Goal: Transaction & Acquisition: Purchase product/service

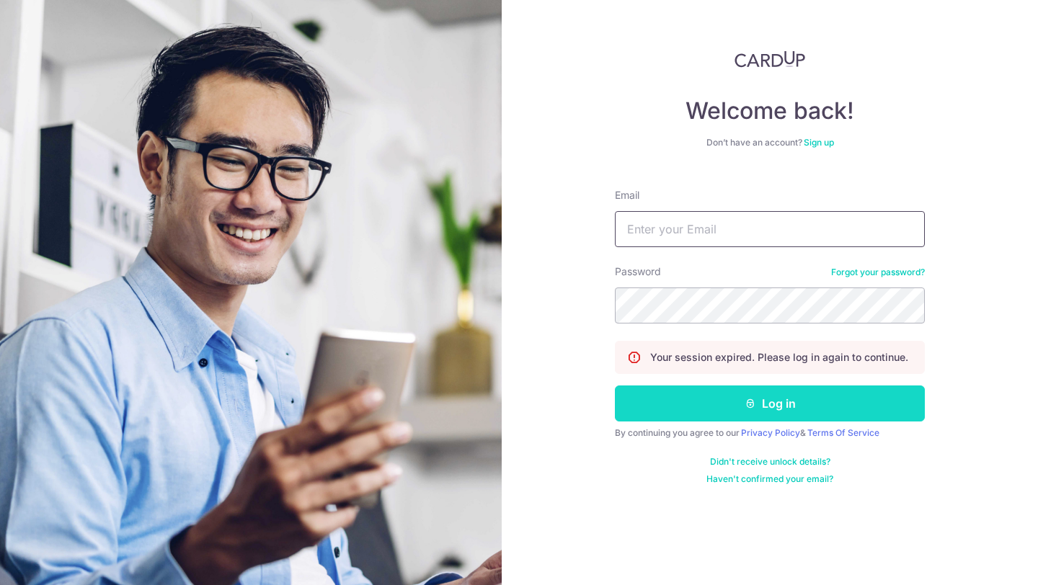
type input "[EMAIL_ADDRESS][DOMAIN_NAME]"
click at [685, 421] on button "Log in" at bounding box center [770, 404] width 310 height 36
click at [711, 394] on button "Log in" at bounding box center [770, 404] width 310 height 36
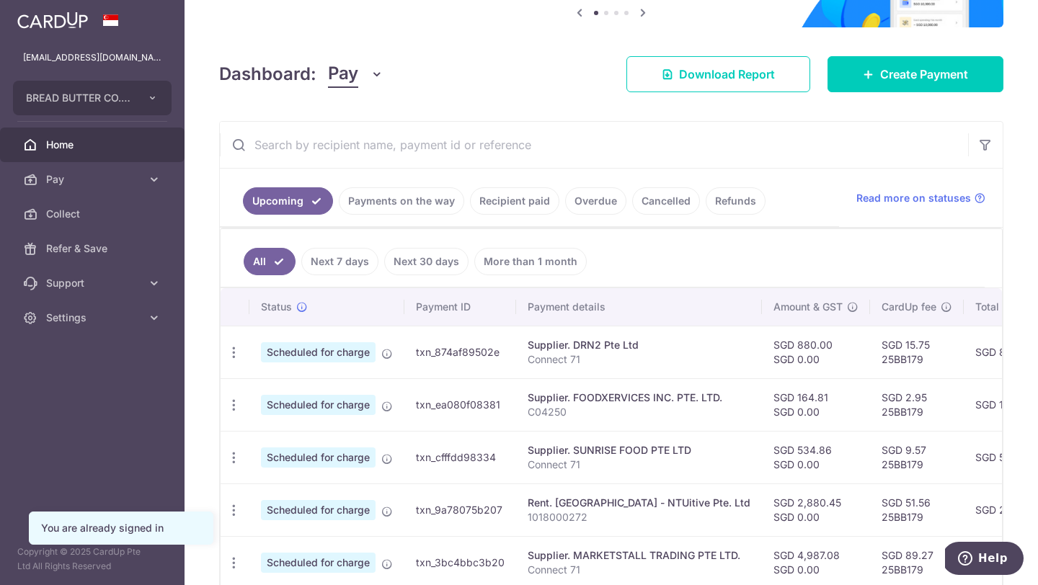
scroll to position [213, 0]
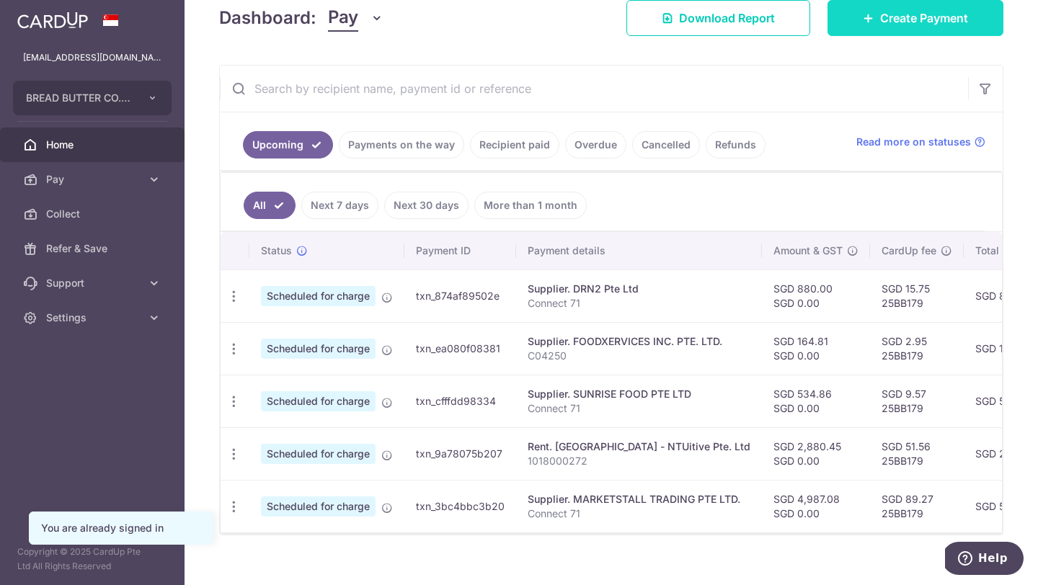
click at [879, 19] on link "Create Payment" at bounding box center [915, 18] width 176 height 36
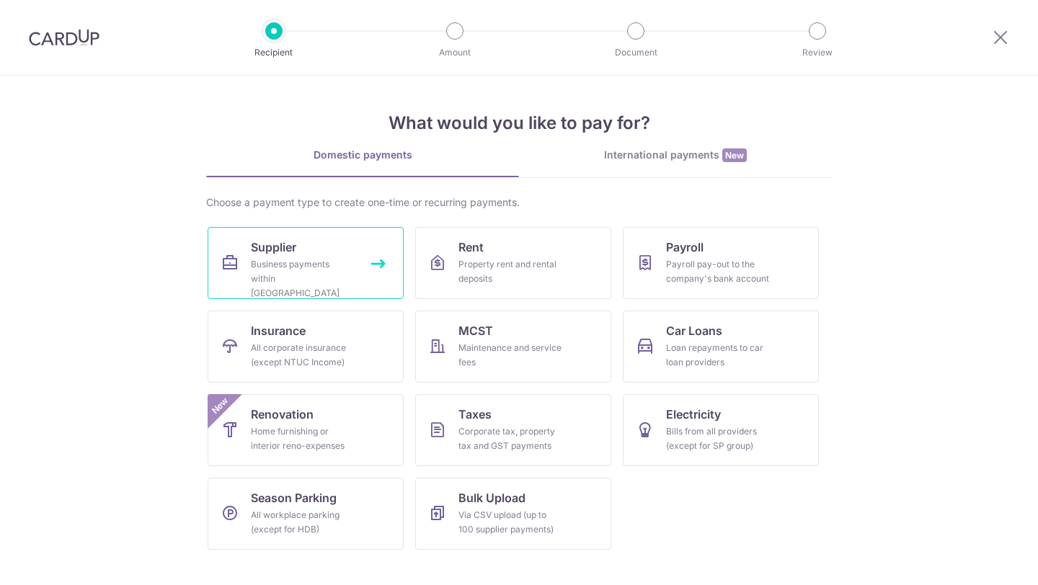
click at [340, 276] on div "Business payments within Singapore" at bounding box center [303, 278] width 104 height 43
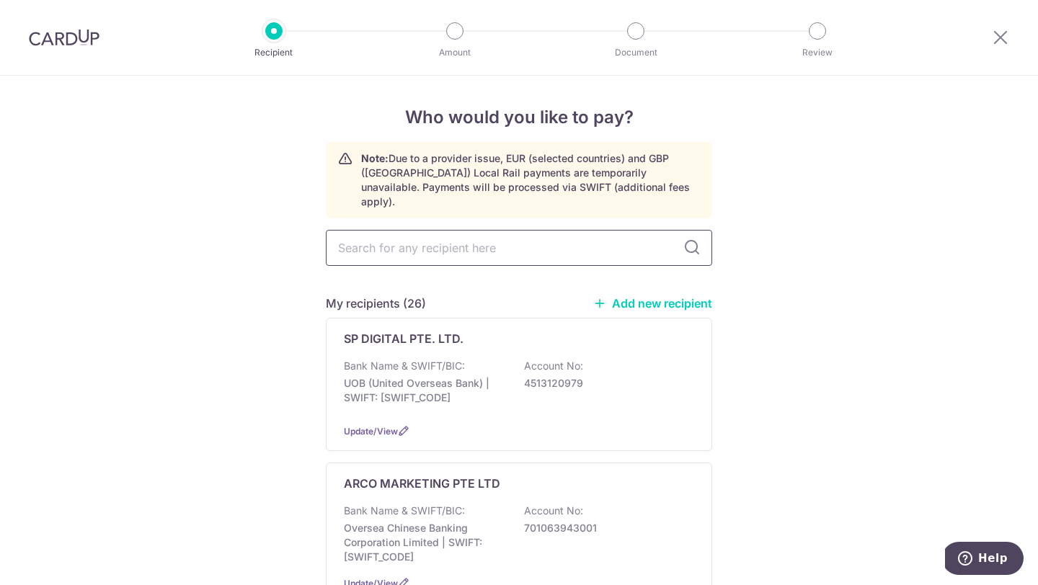
click at [493, 245] on input "text" at bounding box center [519, 248] width 386 height 36
type input "m"
type input "c"
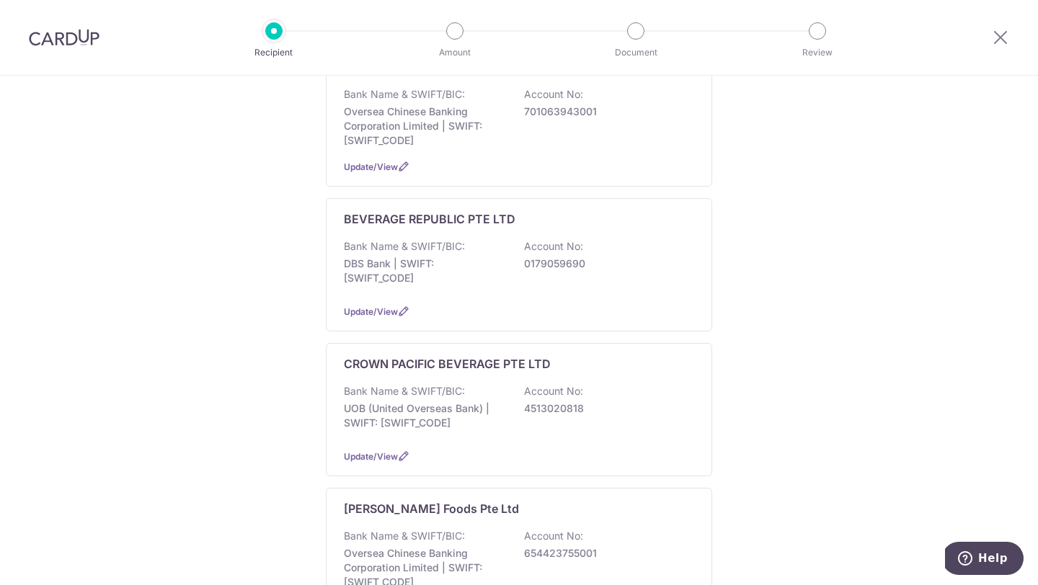
scroll to position [463, 0]
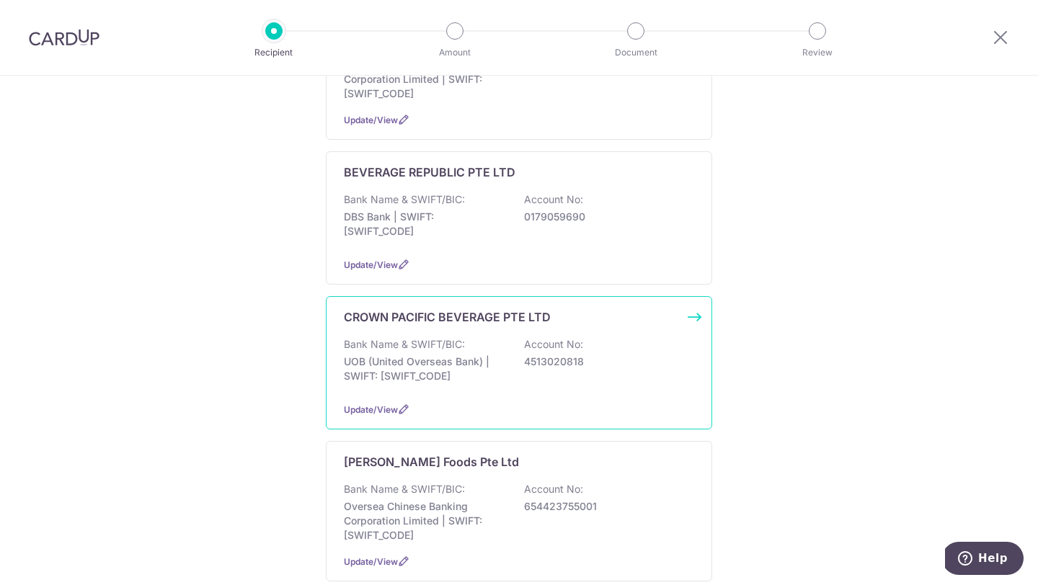
click at [485, 337] on div "Bank Name & SWIFT/BIC: UOB (United Overseas Bank) | SWIFT: UOVBSGSGXXX Account …" at bounding box center [519, 363] width 350 height 53
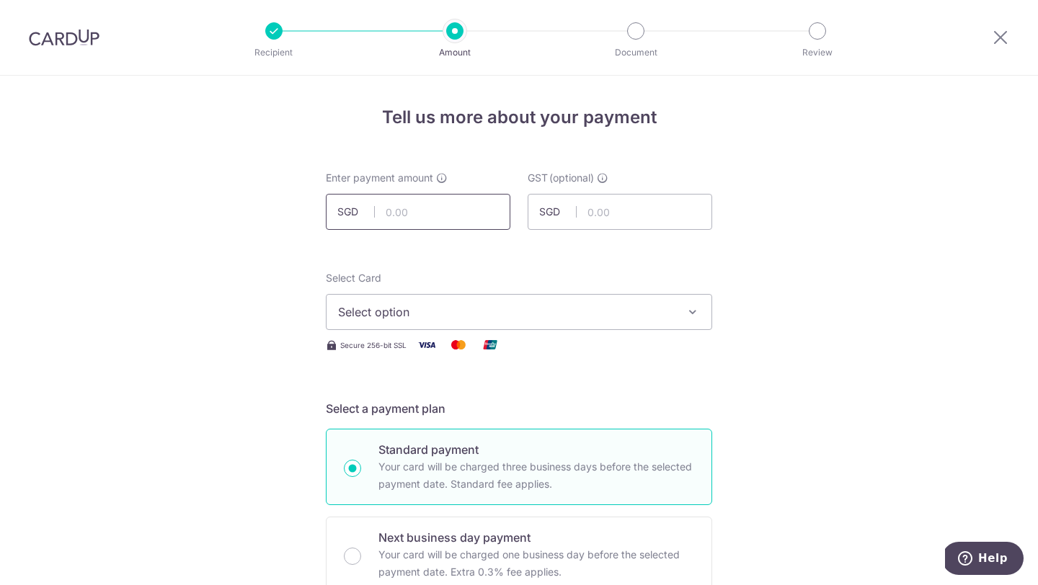
click at [411, 221] on input "text" at bounding box center [418, 212] width 185 height 36
type input "812.26"
click at [467, 311] on span "Select option" at bounding box center [506, 311] width 336 height 17
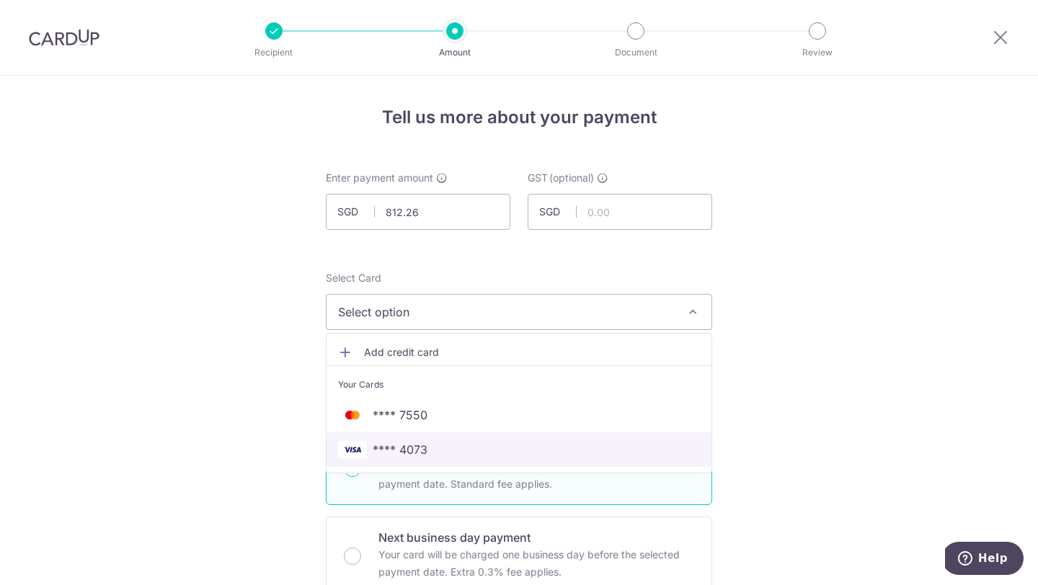
click at [448, 448] on span "**** 4073" at bounding box center [519, 449] width 362 height 17
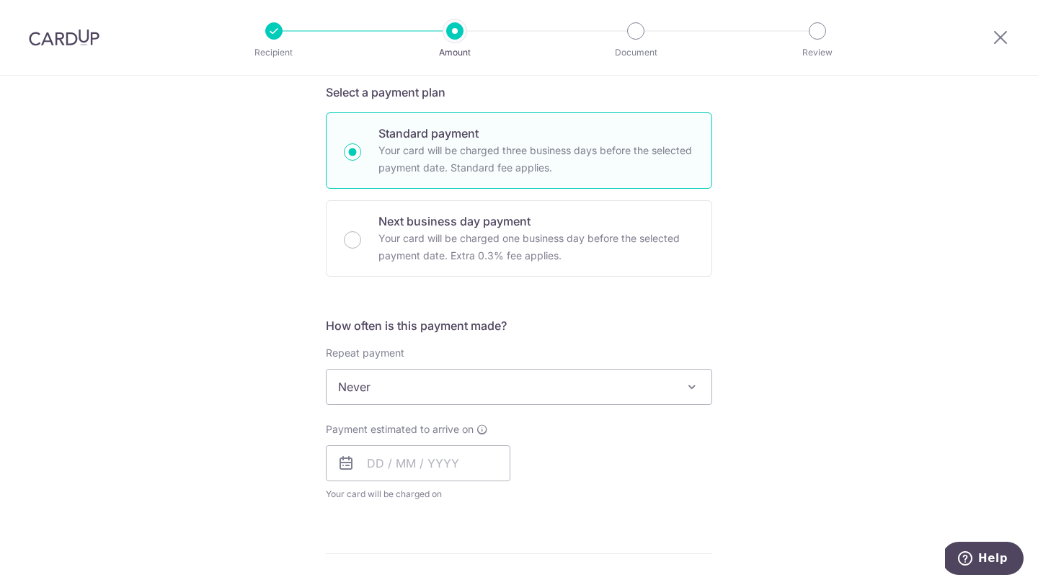
scroll to position [423, 0]
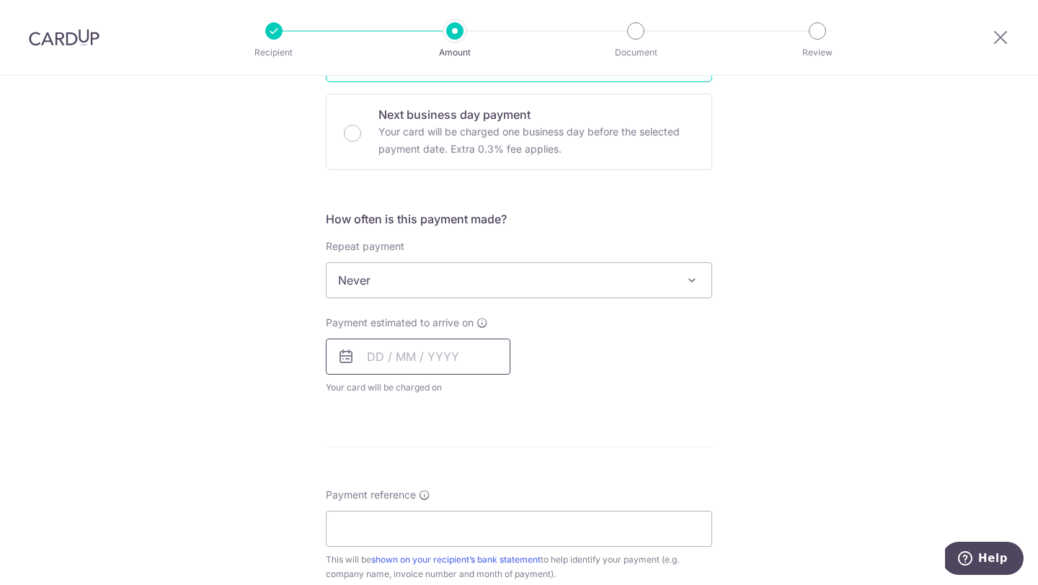
click at [448, 343] on input "text" at bounding box center [418, 357] width 185 height 36
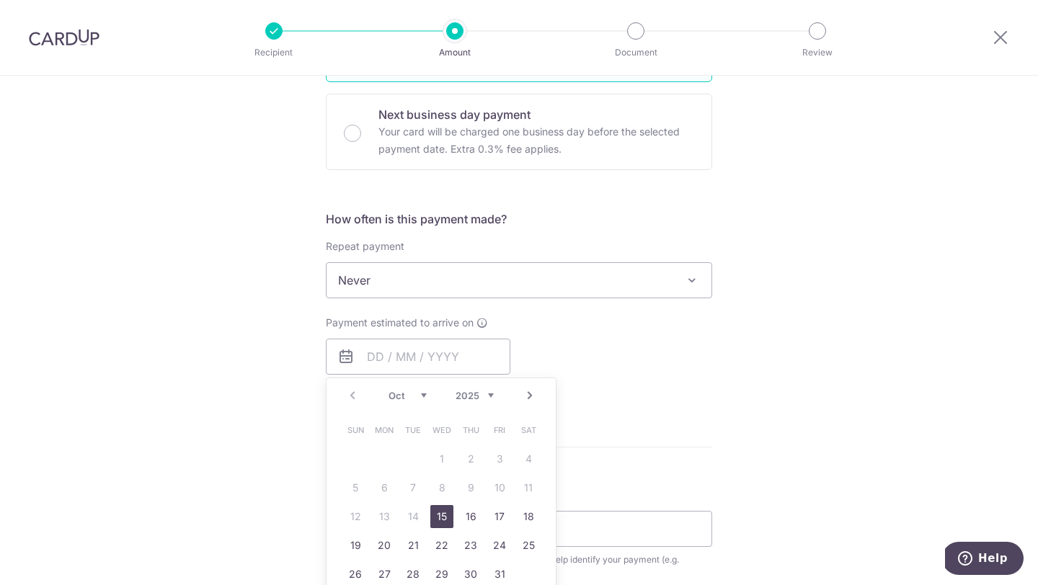
click at [442, 518] on link "15" at bounding box center [441, 516] width 23 height 23
type input "15/10/2025"
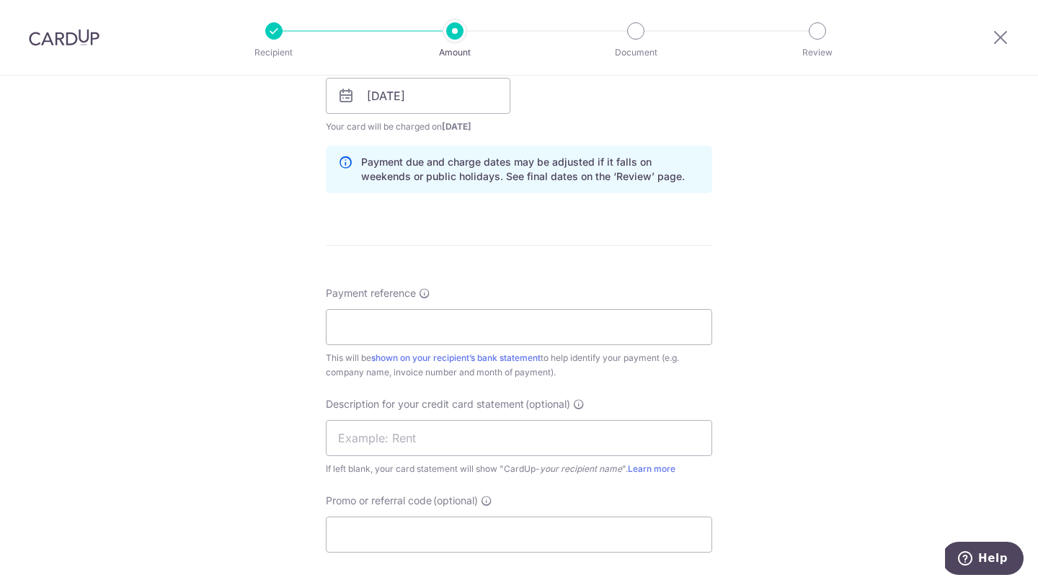
scroll to position [696, 0]
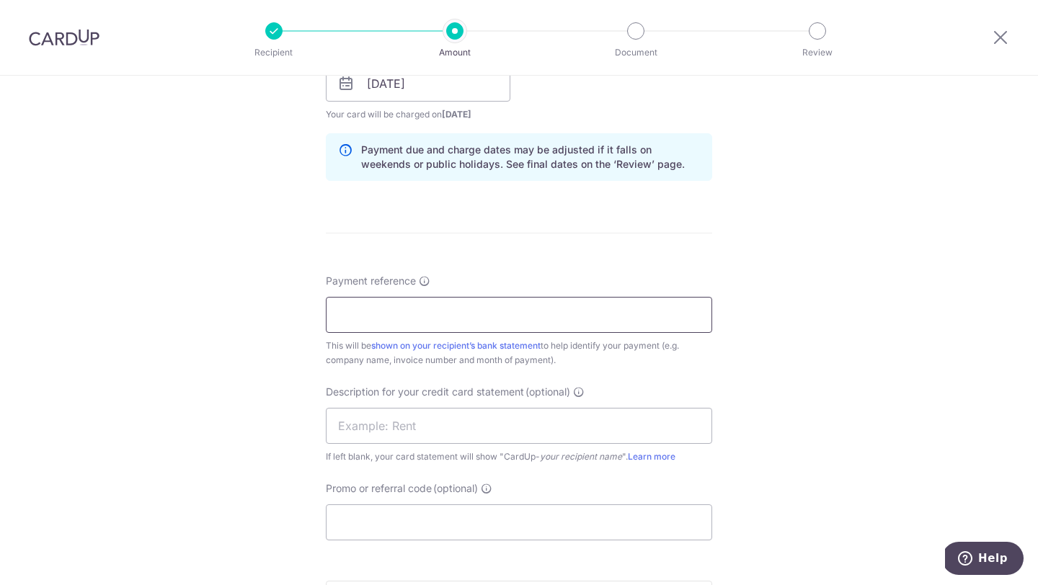
click at [429, 310] on input "Payment reference" at bounding box center [519, 315] width 386 height 36
type input "BREAD N BUTTER CO PTE LTD"
click at [479, 433] on input "text" at bounding box center [519, 426] width 386 height 36
click at [498, 520] on input "Promo or referral code (optional)" at bounding box center [519, 523] width 386 height 36
paste input "25BB179"
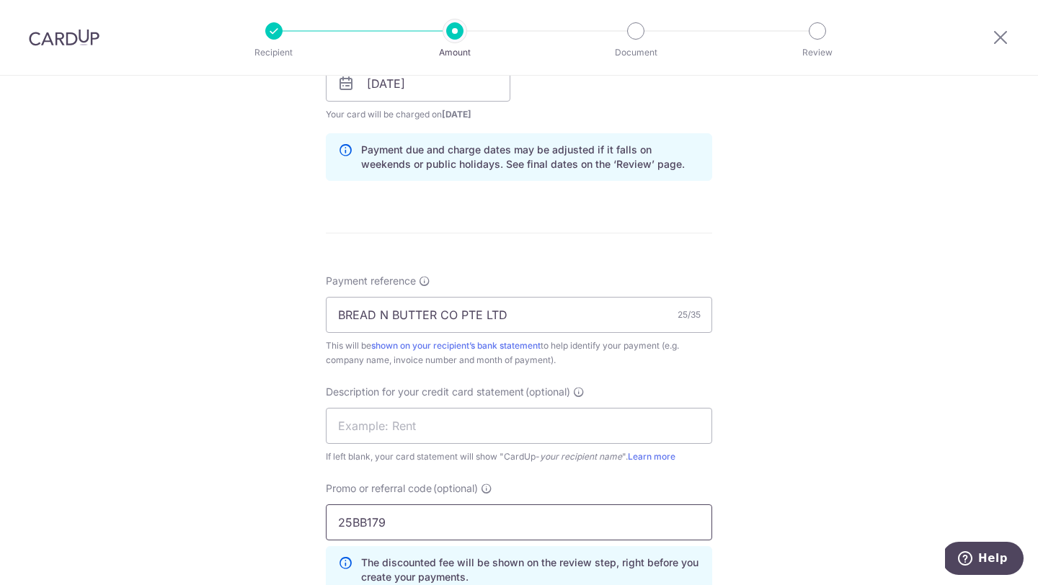
scroll to position [1015, 0]
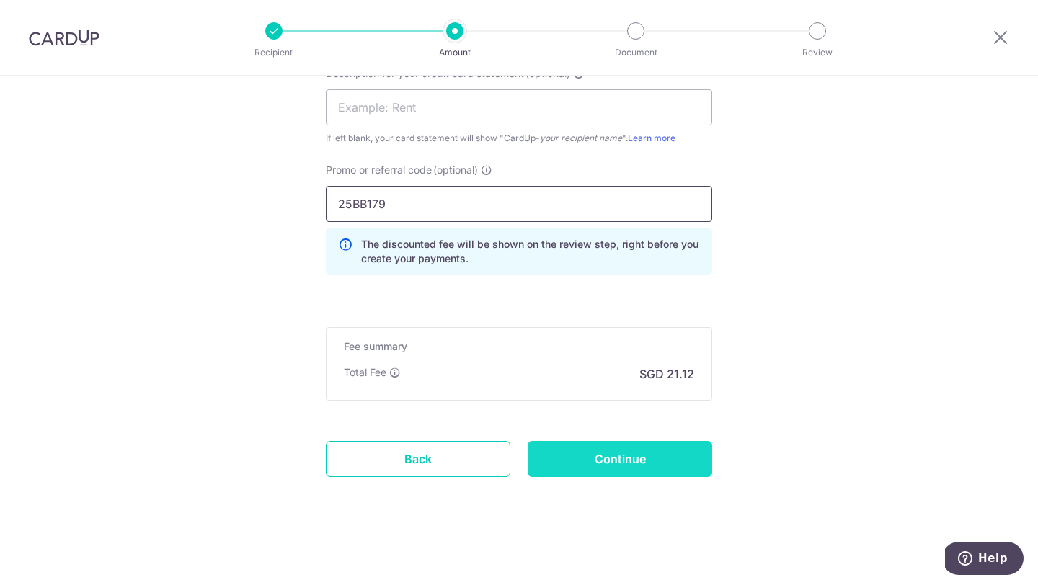
type input "25BB179"
click at [670, 447] on input "Continue" at bounding box center [620, 459] width 185 height 36
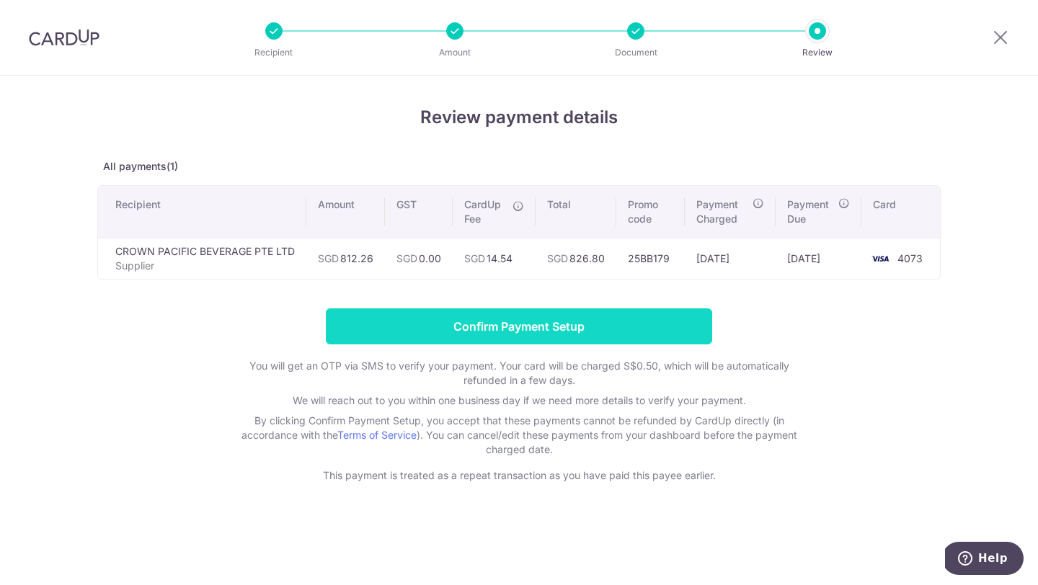
click at [598, 330] on input "Confirm Payment Setup" at bounding box center [519, 327] width 386 height 36
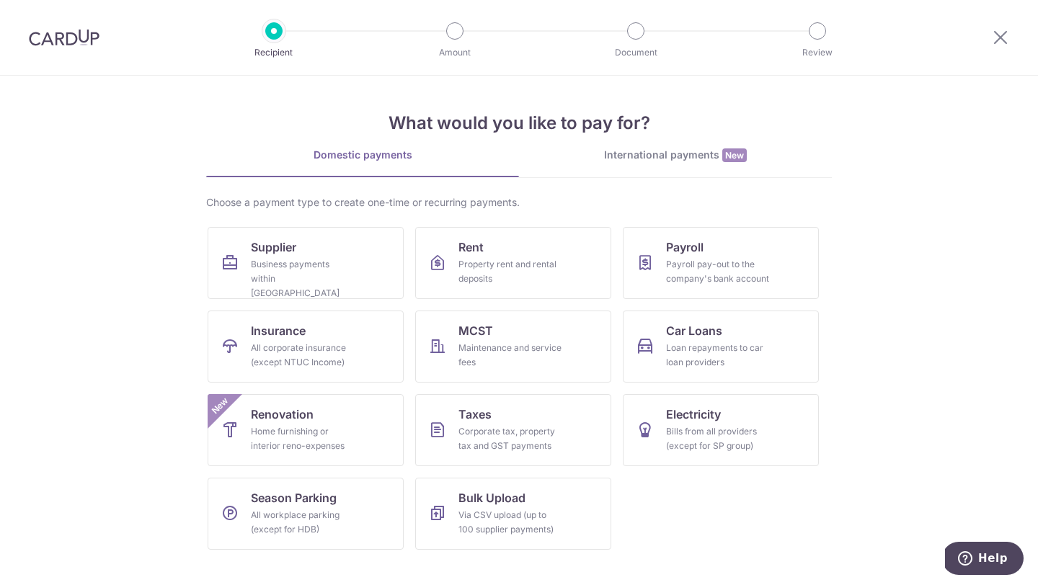
click at [41, 39] on img at bounding box center [64, 37] width 71 height 17
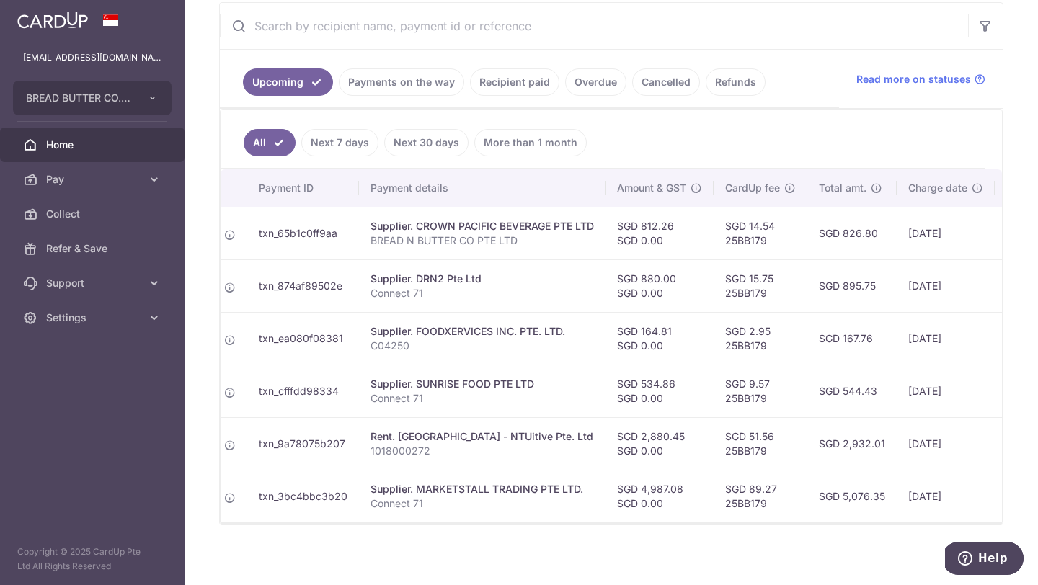
scroll to position [267, 0]
